Goal: Navigation & Orientation: Find specific page/section

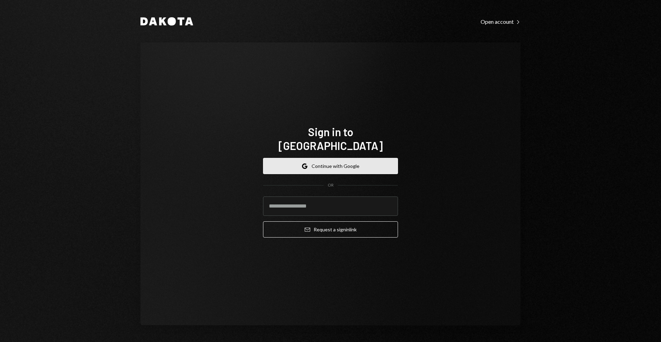
click at [305, 164] on button "Google Continue with Google" at bounding box center [330, 166] width 135 height 16
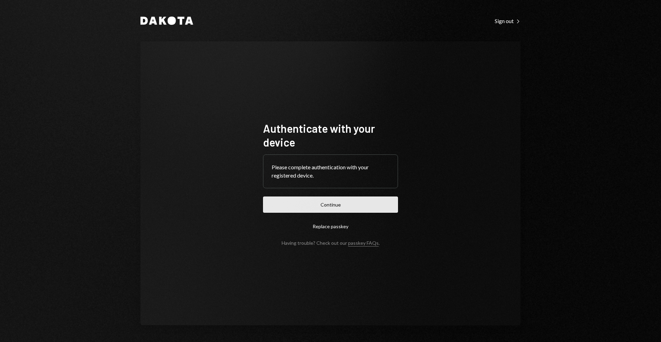
click at [327, 196] on button "Continue" at bounding box center [330, 204] width 135 height 16
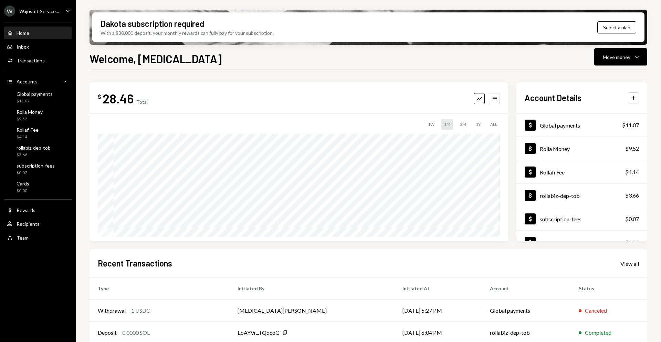
click at [49, 13] on div "Wajusoft Service..." at bounding box center [39, 11] width 40 height 6
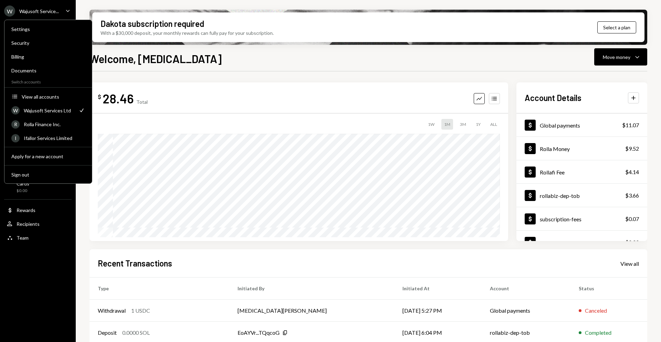
click at [49, 13] on div "Wajusoft Service..." at bounding box center [39, 11] width 40 height 6
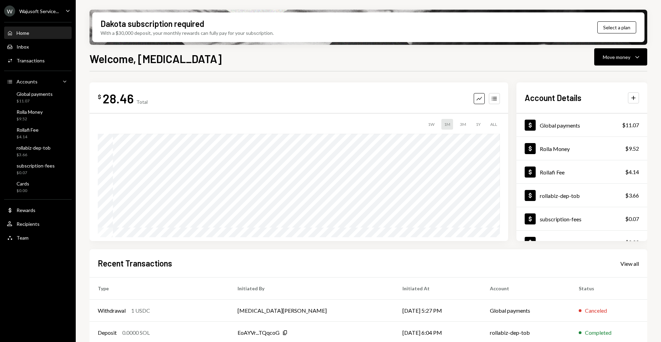
click at [50, 17] on ul "W Wajusoft Service... Caret Down Home Home Inbox Inbox Activities Transactions …" at bounding box center [38, 122] width 76 height 245
click at [51, 12] on div "Wajusoft Service..." at bounding box center [39, 11] width 40 height 6
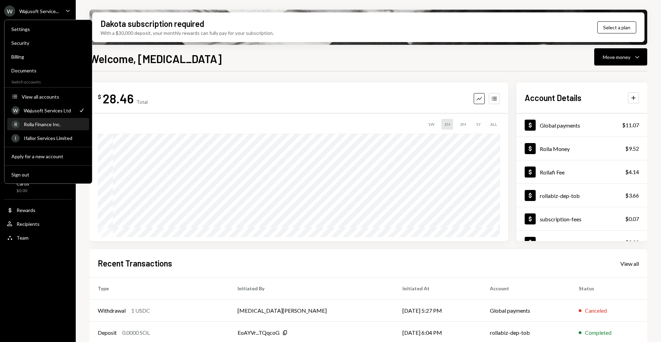
click at [39, 119] on div "R Rolla Finance Inc." at bounding box center [48, 125] width 74 height 12
